Goal: Navigation & Orientation: Find specific page/section

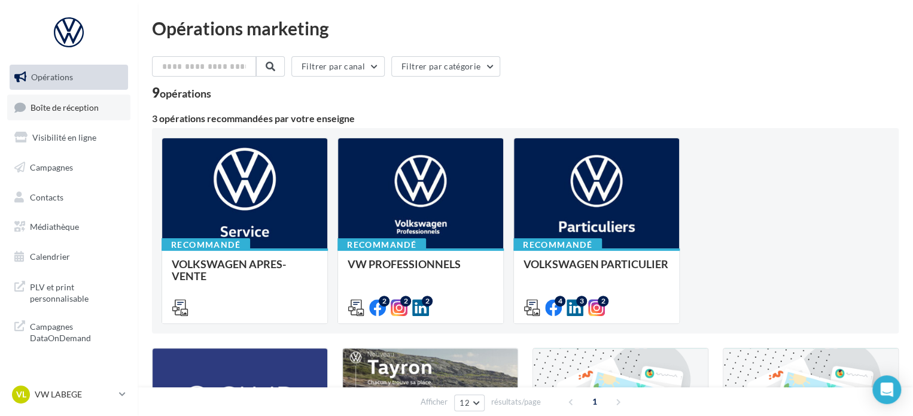
click at [74, 107] on span "Boîte de réception" at bounding box center [65, 107] width 68 height 10
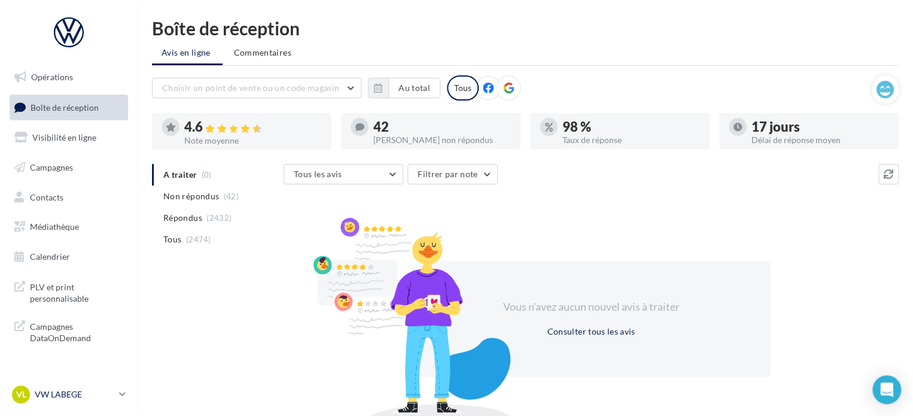
click at [66, 394] on p "VW LABEGE" at bounding box center [75, 394] width 80 height 12
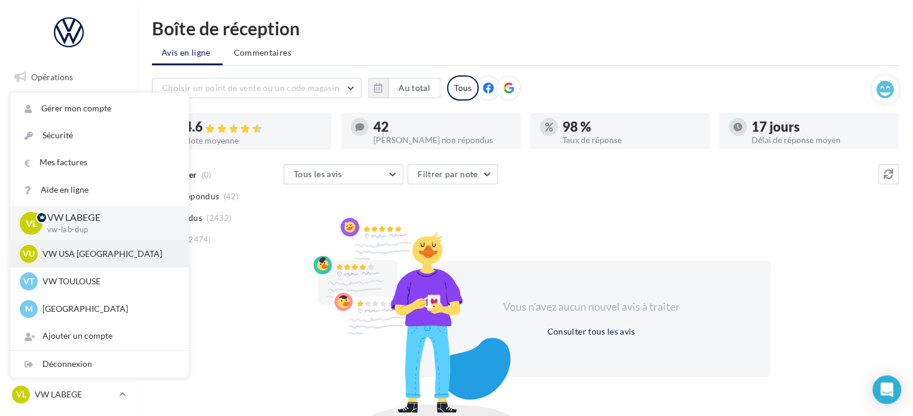
click at [92, 261] on div "VU VW USA TOULOUSE vw-tou-dup" at bounding box center [99, 254] width 159 height 18
